Goal: Transaction & Acquisition: Obtain resource

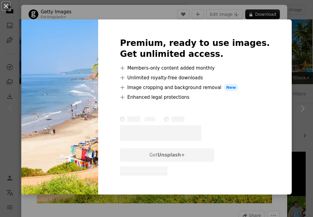
scroll to position [61, 0]
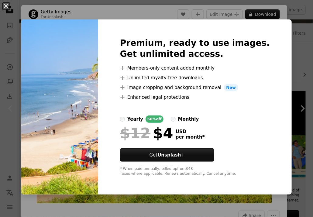
click at [298, 107] on div "An X shape Premium, ready to use images. Get unlimited access. A plus sign Memb…" at bounding box center [156, 108] width 313 height 217
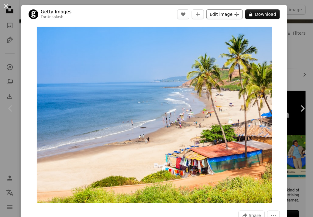
click at [228, 13] on button "Edit image Plus sign for Unsplash+" at bounding box center [224, 14] width 36 height 10
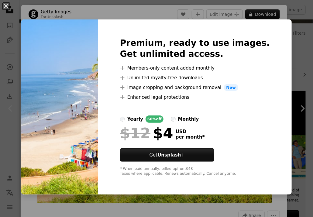
click at [299, 109] on div "An X shape Premium, ready to use images. Get unlimited access. A plus sign Memb…" at bounding box center [156, 108] width 313 height 217
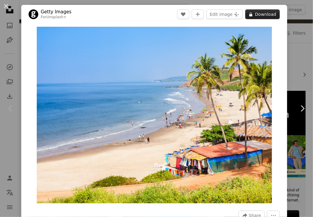
click at [261, 12] on button "A lock Download" at bounding box center [262, 14] width 35 height 10
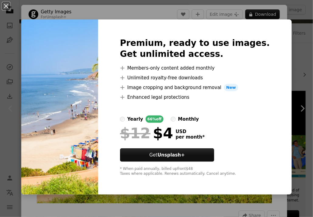
click at [300, 106] on div "An X shape Premium, ready to use images. Get unlimited access. A plus sign Memb…" at bounding box center [156, 108] width 313 height 217
